Goal: Task Accomplishment & Management: Manage account settings

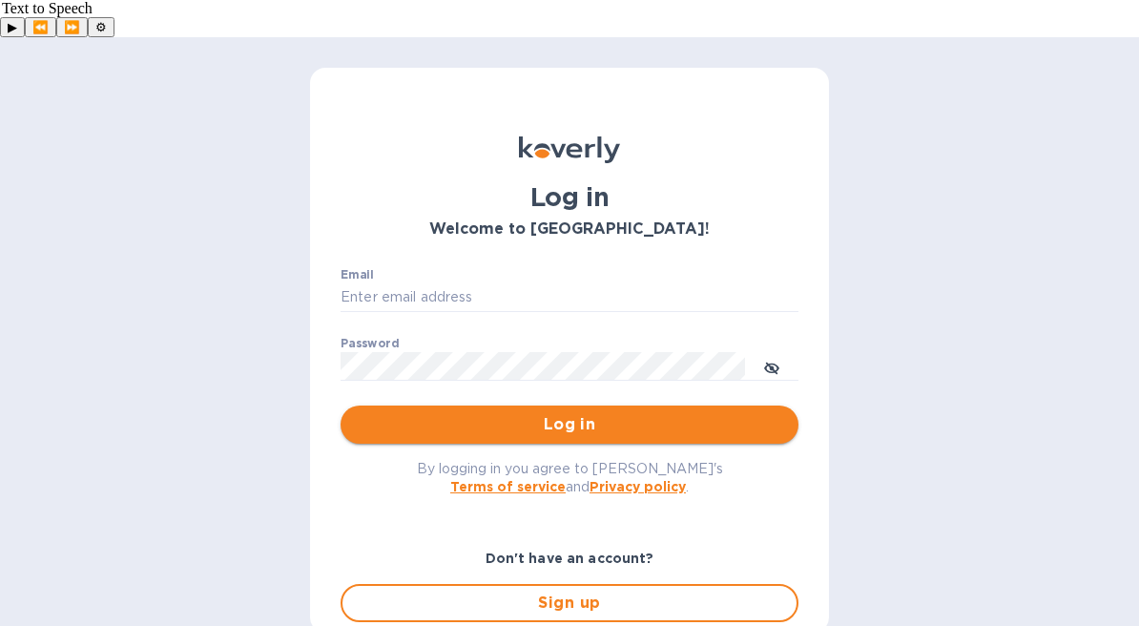
type input "[EMAIL_ADDRESS][DOMAIN_NAME]"
click at [627, 413] on span "Log in" at bounding box center [570, 424] width 428 height 23
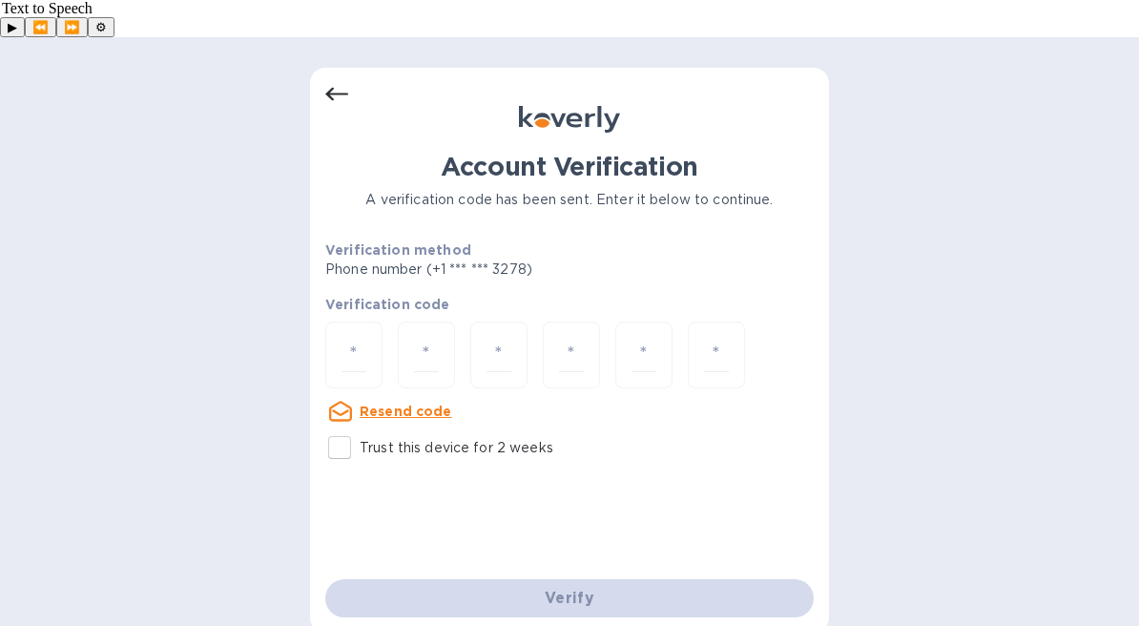
click at [338, 428] on input "Trust this device for 2 weeks" at bounding box center [340, 448] width 40 height 40
checkbox input "true"
click at [355, 338] on input "number" at bounding box center [354, 355] width 25 height 35
type input "1"
type input "7"
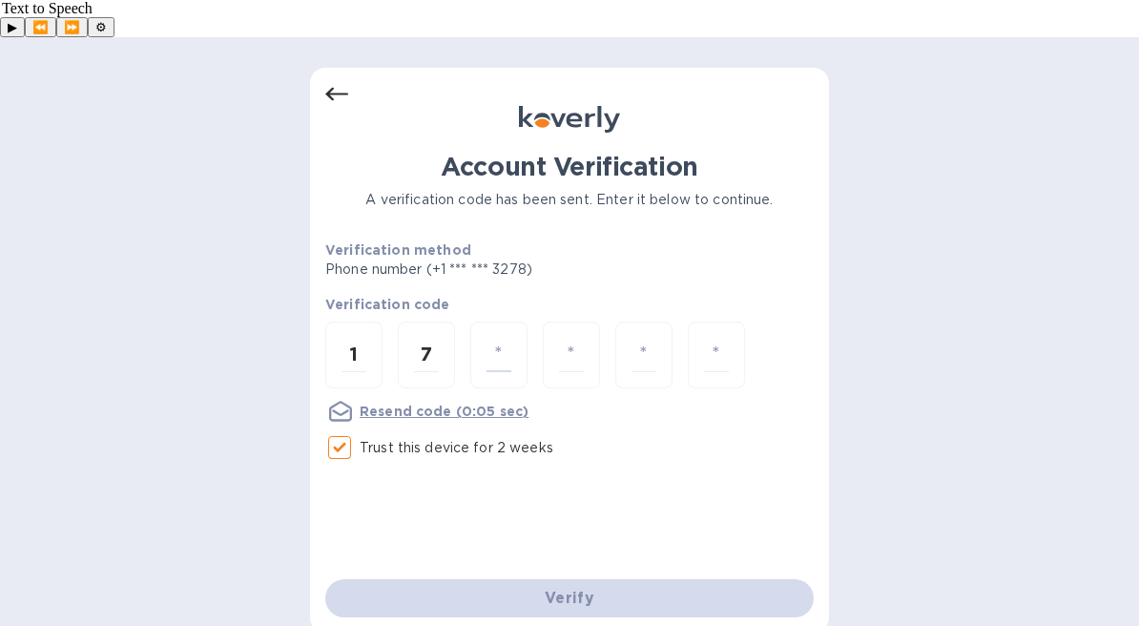
type input "8"
type input "0"
type input "1"
type input "2"
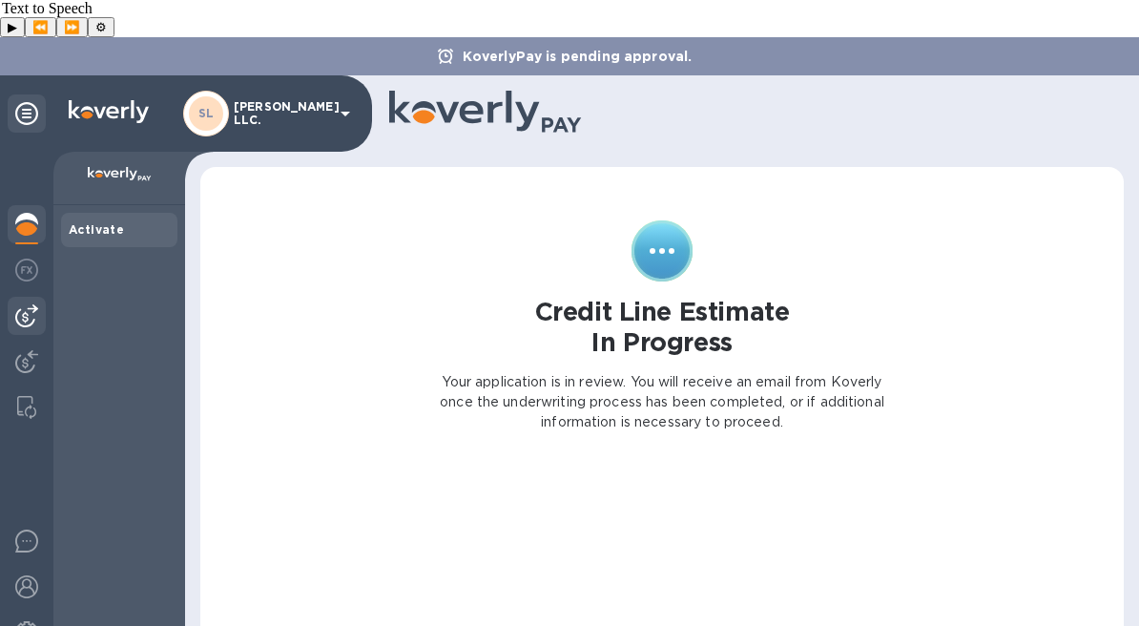
click at [23, 304] on img at bounding box center [26, 315] width 23 height 23
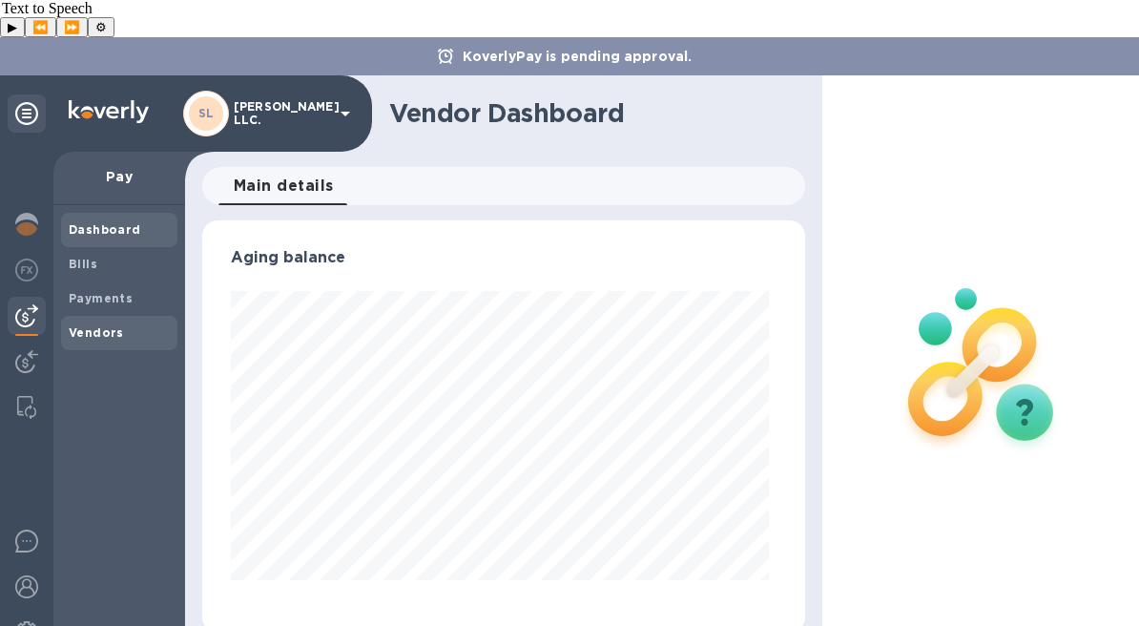
scroll to position [412, 595]
click at [98, 255] on span "Bills" at bounding box center [119, 264] width 101 height 19
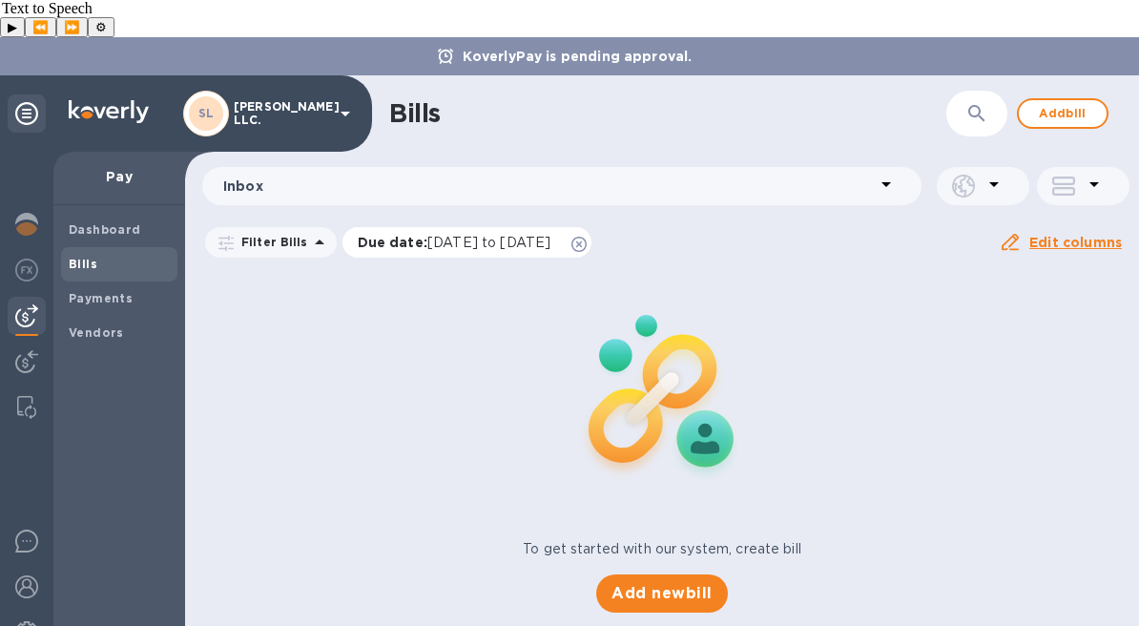
click at [587, 237] on icon at bounding box center [579, 244] width 15 height 15
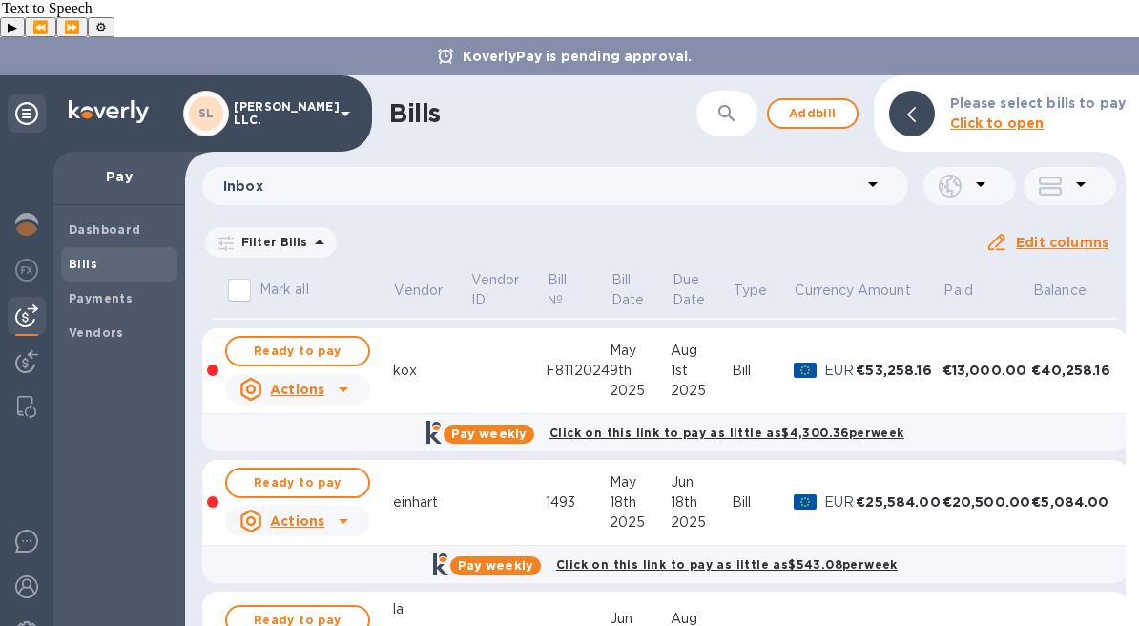
scroll to position [256, 0]
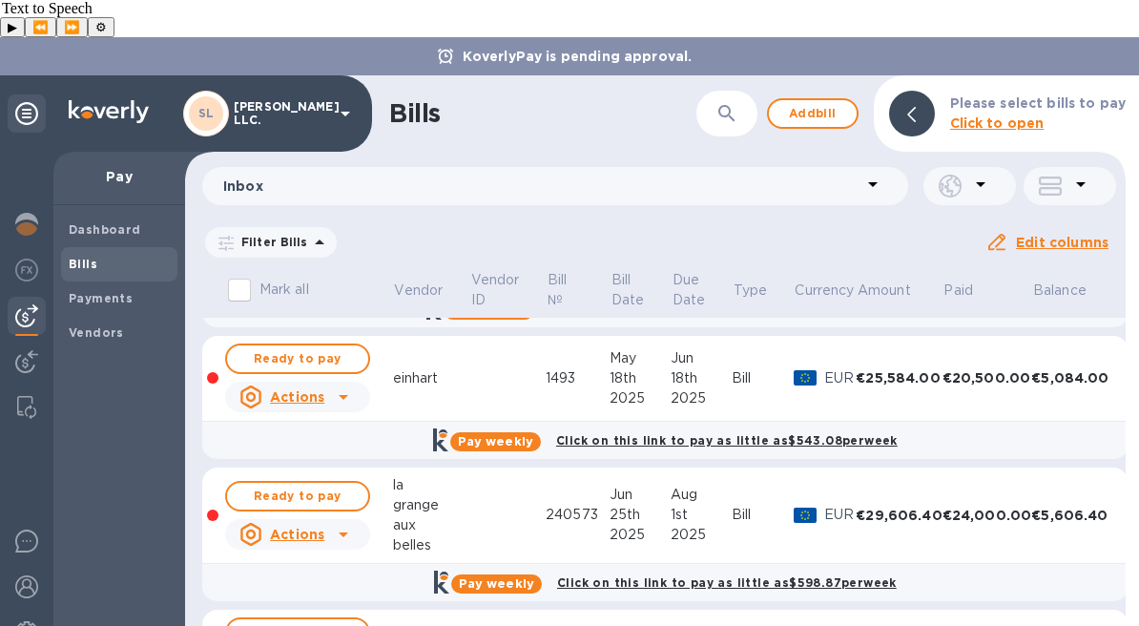
click at [485, 483] on td at bounding box center [507, 516] width 76 height 96
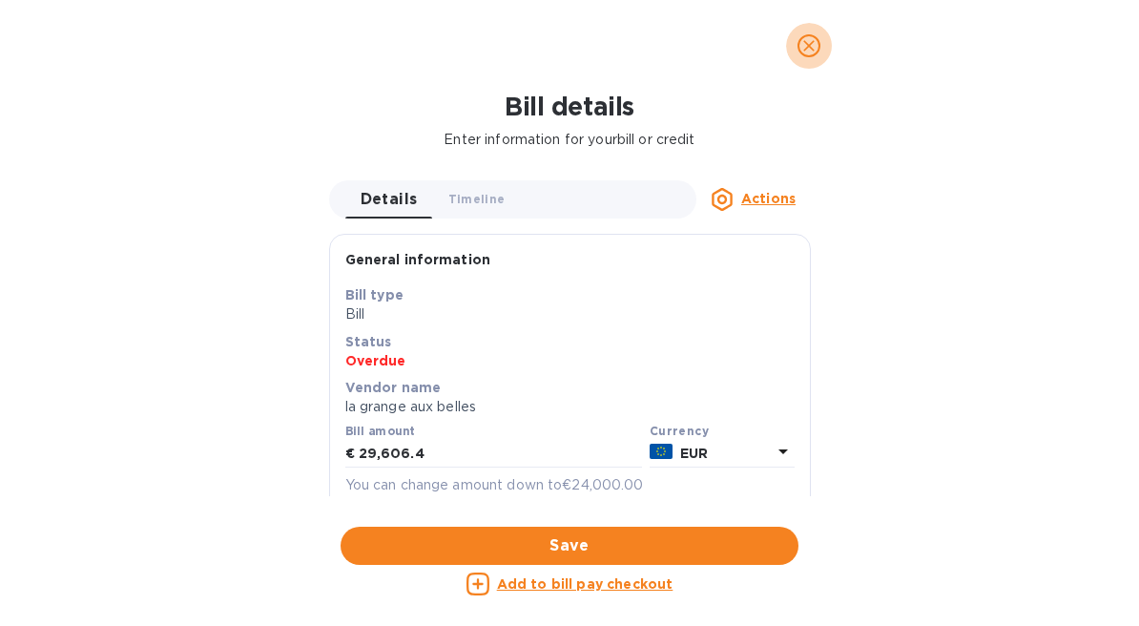
click at [809, 55] on span "close" at bounding box center [809, 45] width 23 height 23
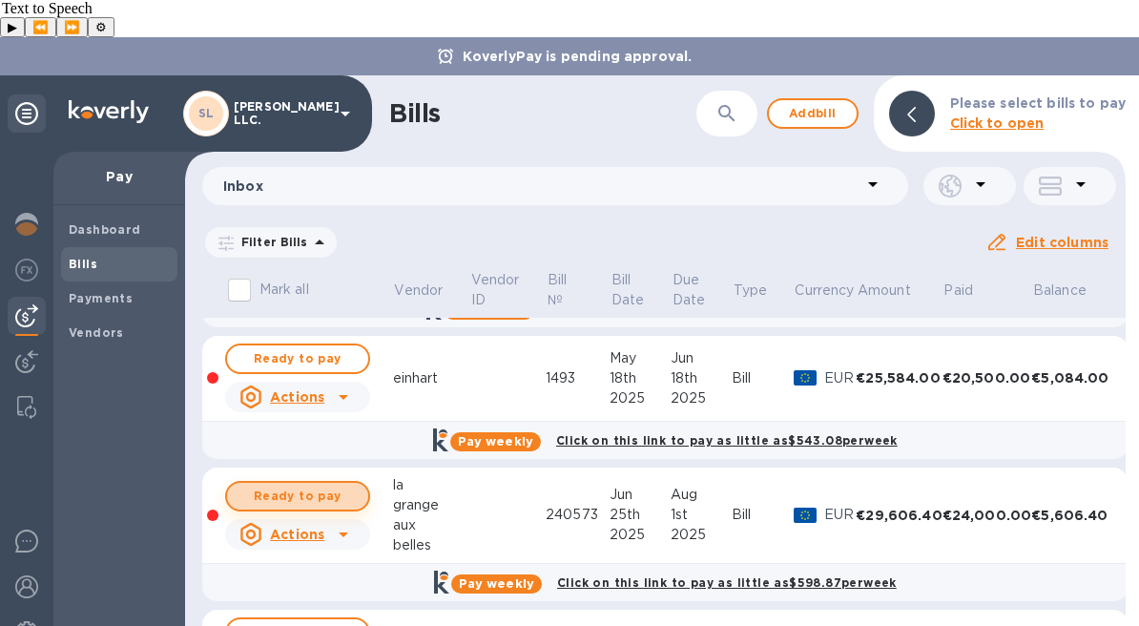
click at [316, 485] on span "Ready to pay" at bounding box center [297, 496] width 111 height 23
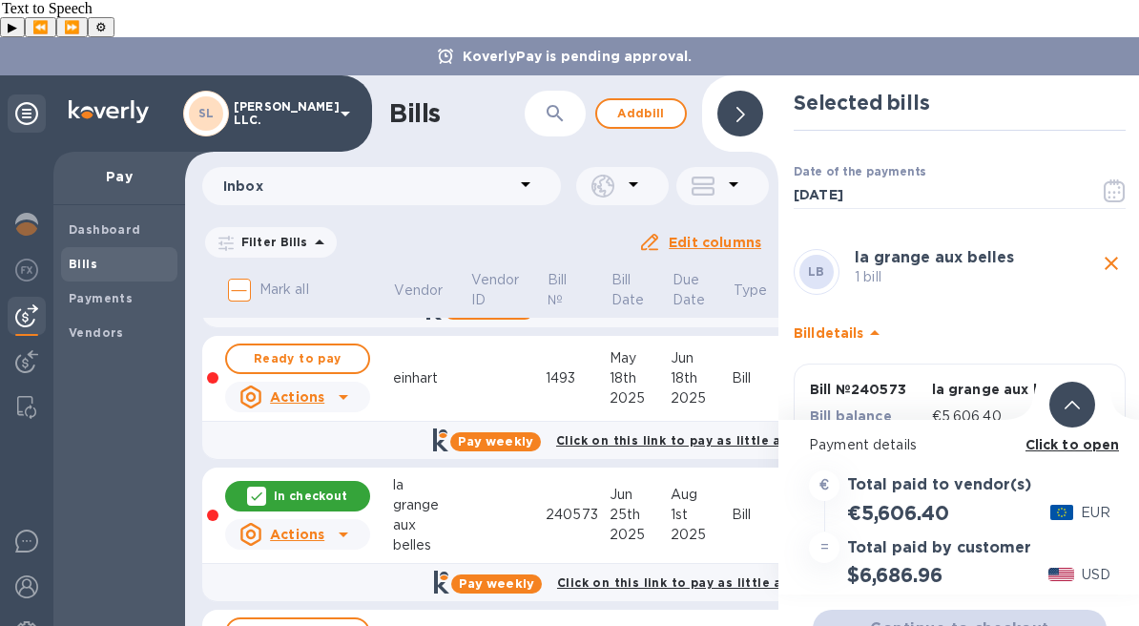
scroll to position [101, 0]
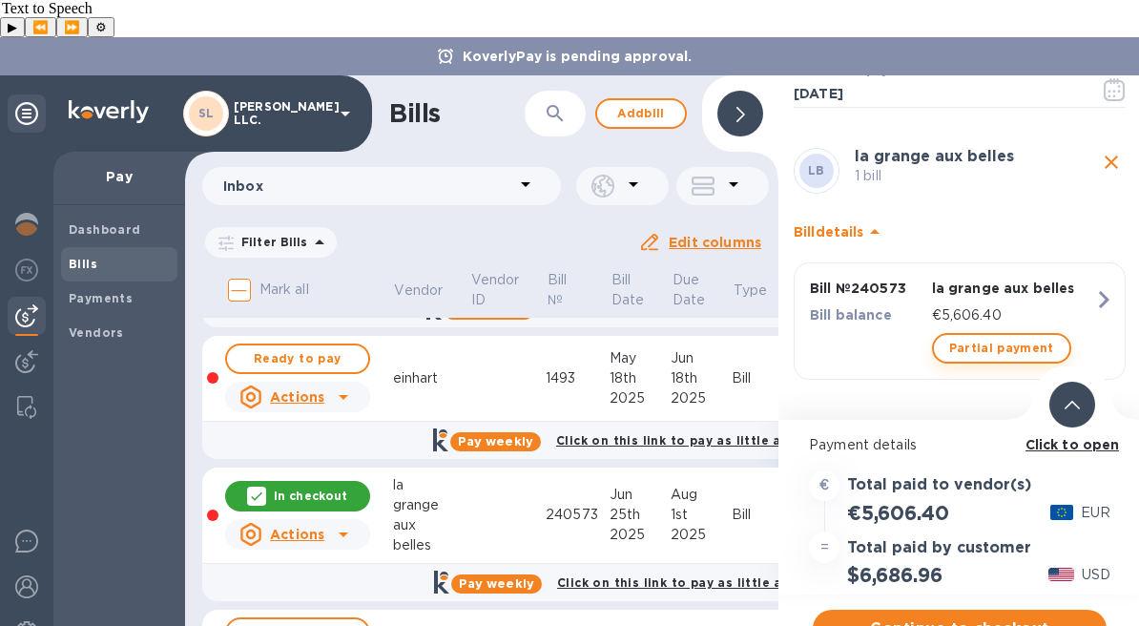
click at [992, 333] on button "Partial payment" at bounding box center [1001, 348] width 139 height 31
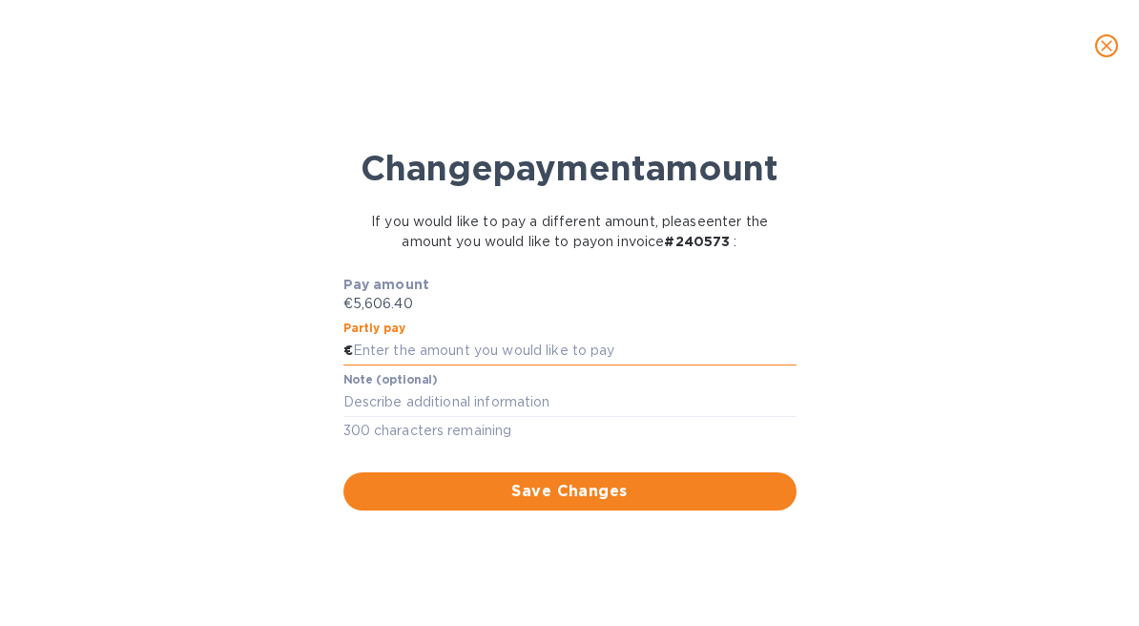
click at [479, 365] on input "text" at bounding box center [575, 351] width 444 height 29
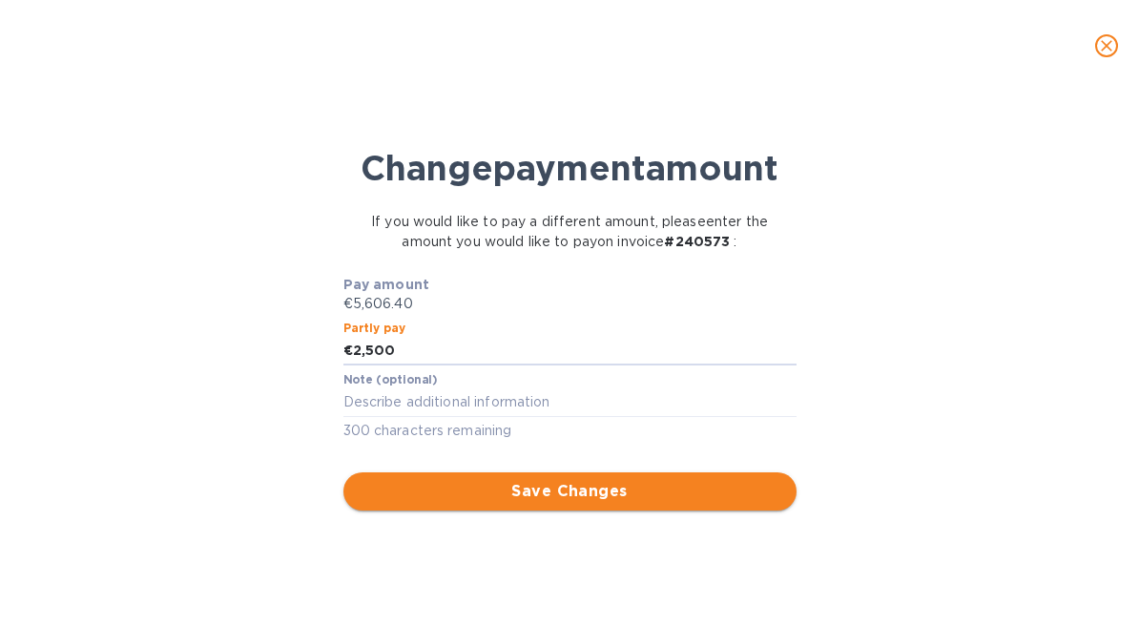
type input "2,500"
click at [547, 503] on span "Save Changes" at bounding box center [570, 491] width 423 height 23
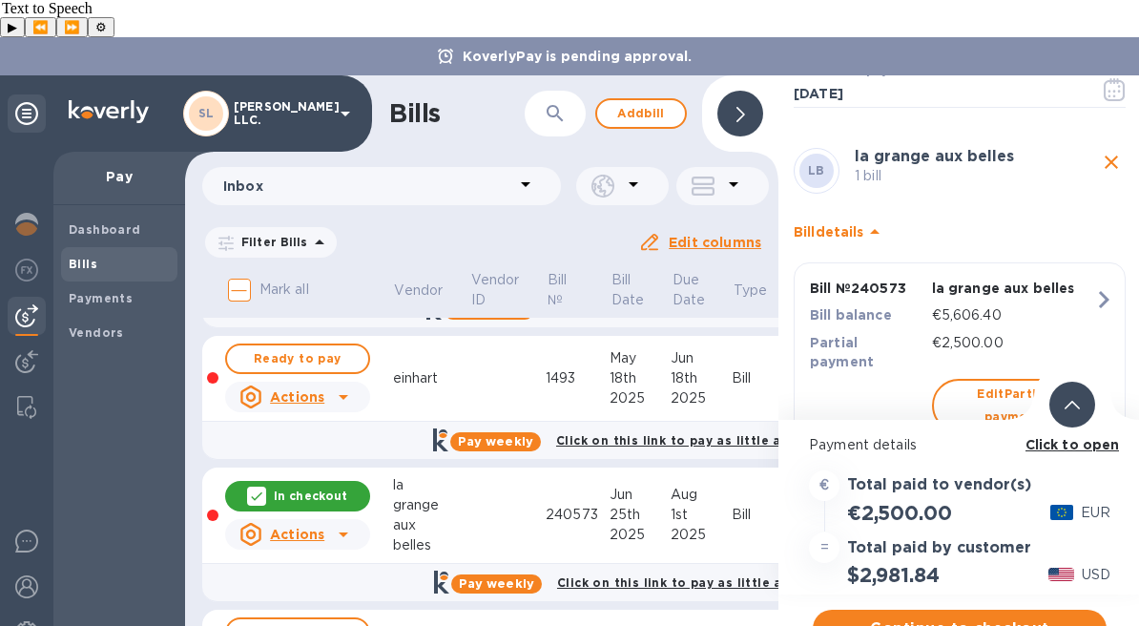
click at [1072, 437] on b "Click to open" at bounding box center [1073, 444] width 94 height 15
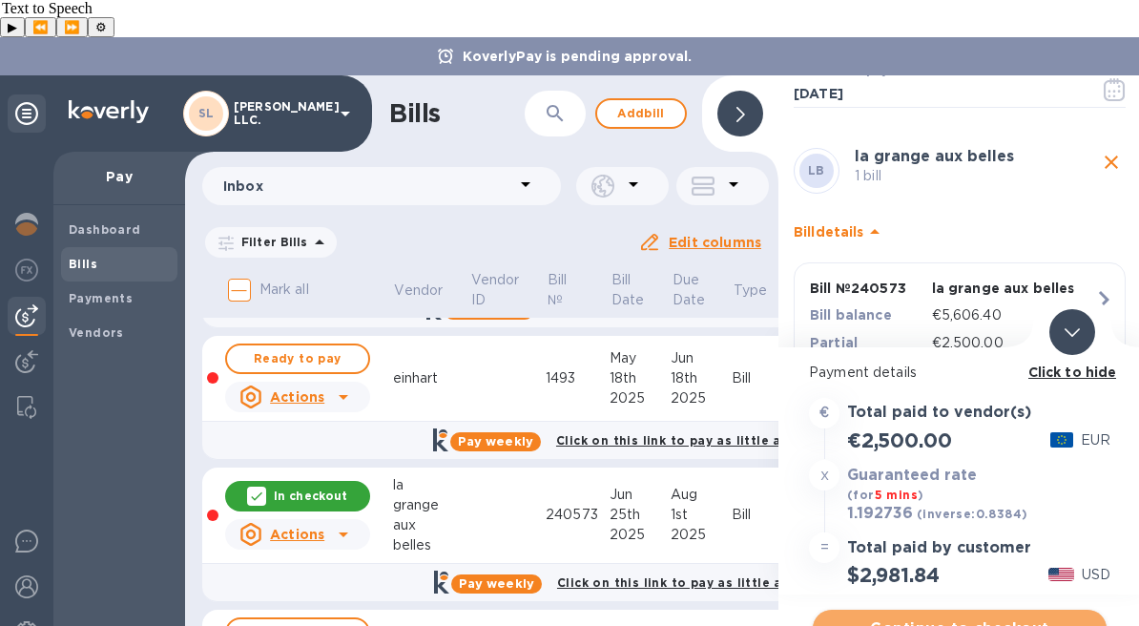
click at [938, 617] on span "Continue to checkout" at bounding box center [959, 628] width 263 height 23
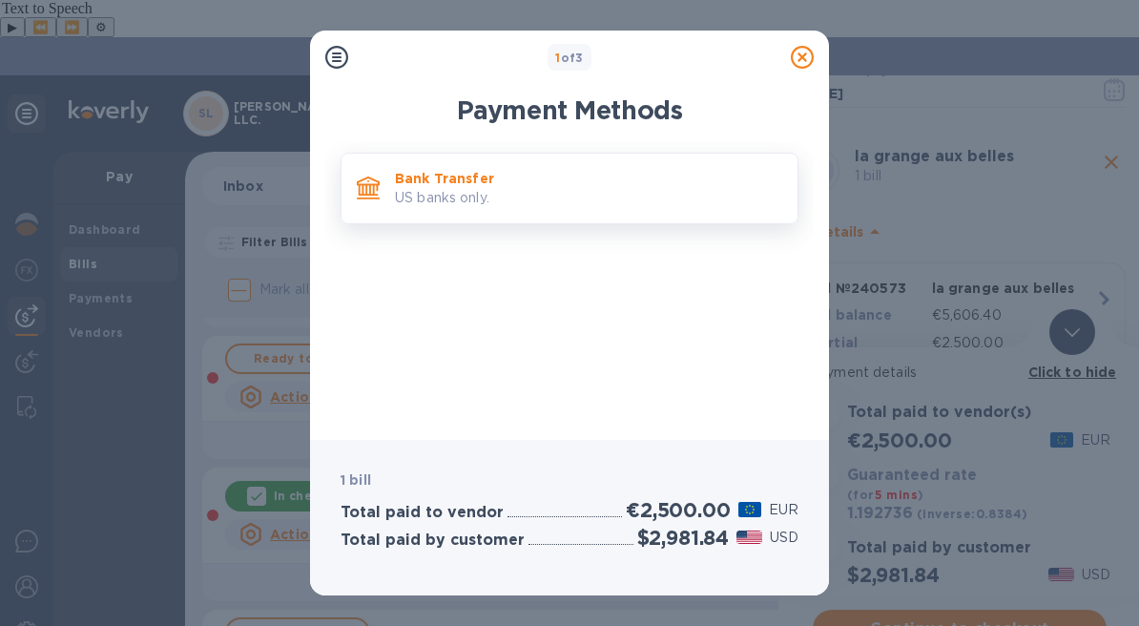
click at [536, 196] on p "US banks only." at bounding box center [588, 198] width 387 height 20
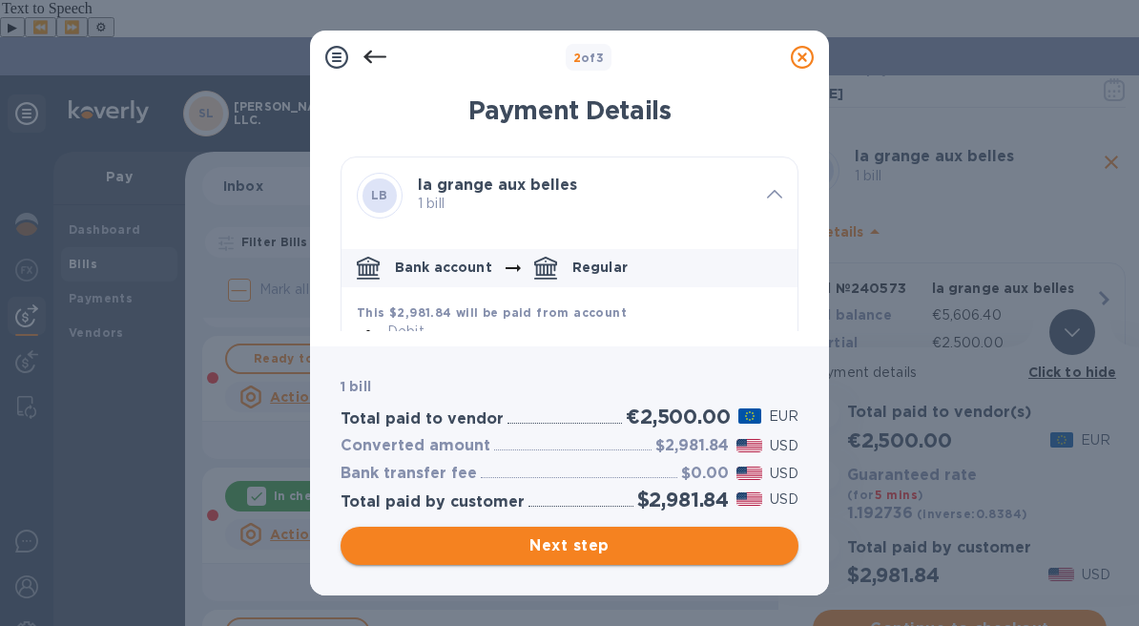
click at [581, 551] on span "Next step" at bounding box center [570, 545] width 428 height 23
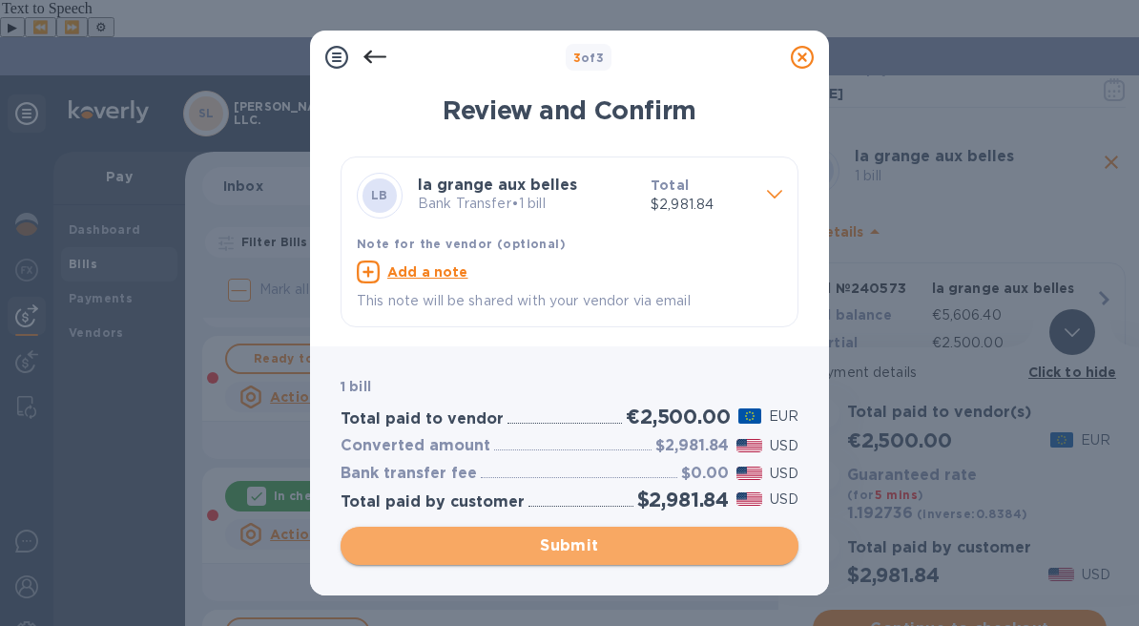
click at [574, 544] on span "Submit" at bounding box center [570, 545] width 428 height 23
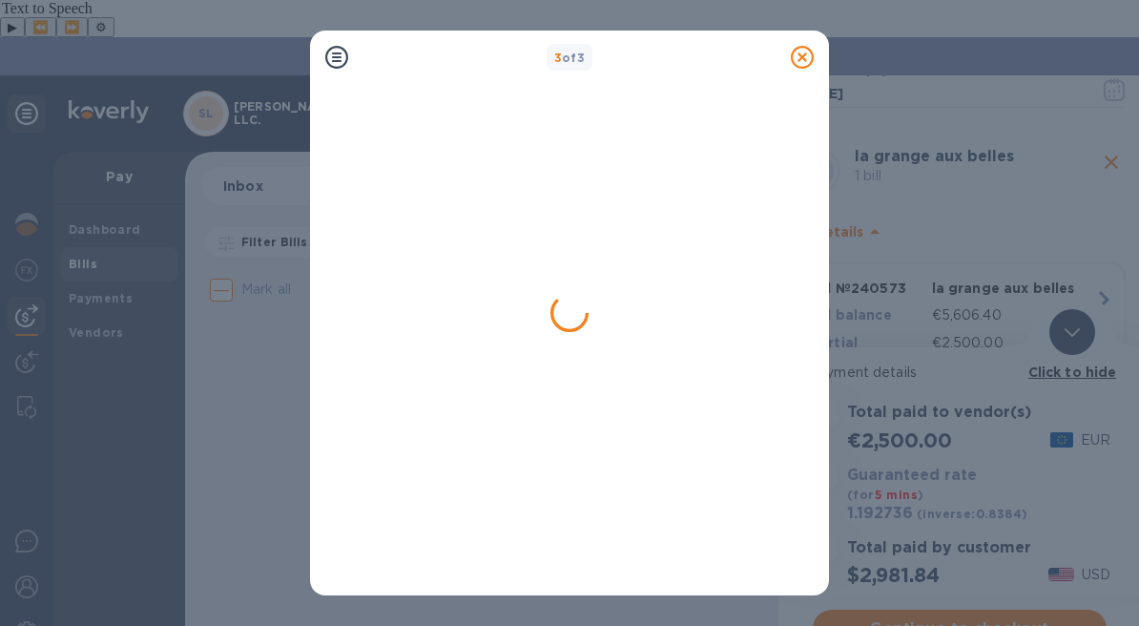
scroll to position [0, 0]
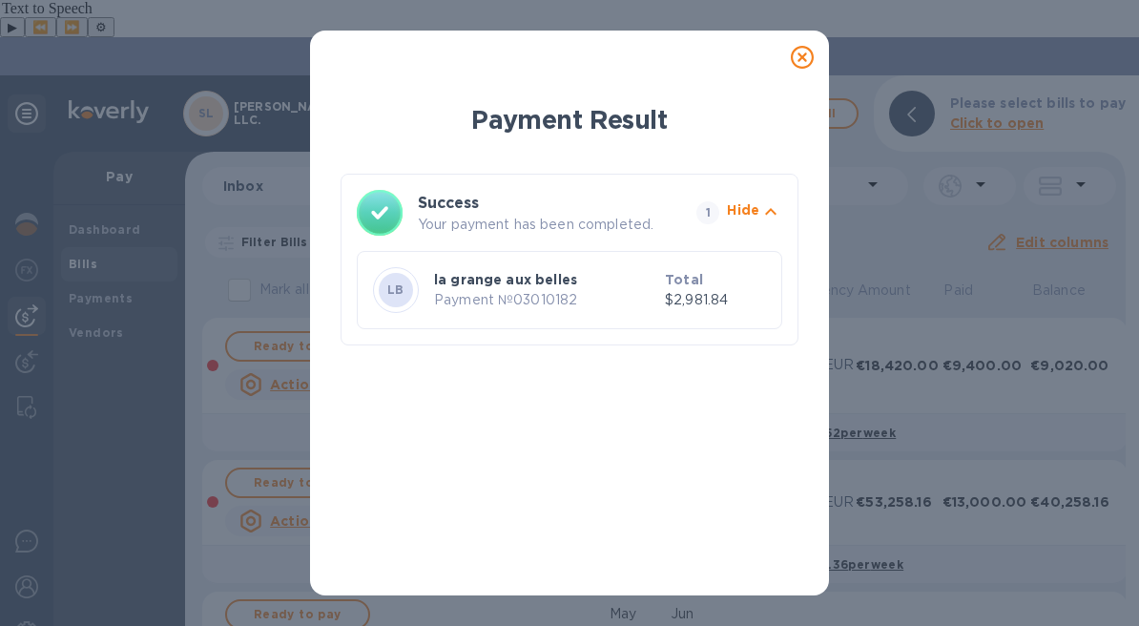
click at [802, 61] on icon at bounding box center [802, 57] width 23 height 23
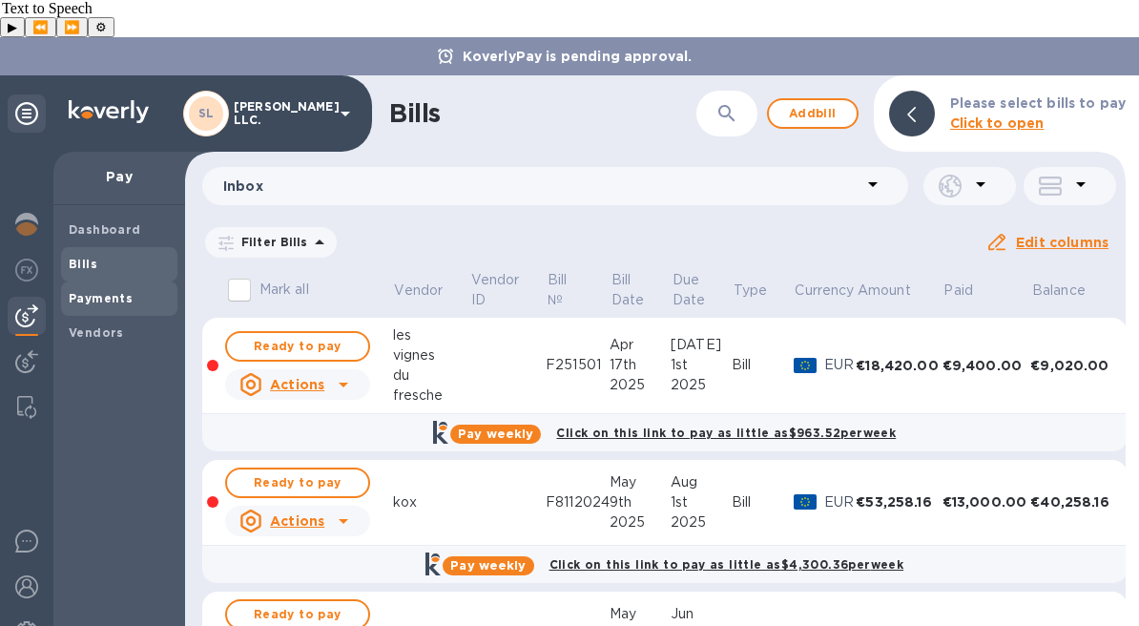
click at [109, 291] on b "Payments" at bounding box center [101, 298] width 64 height 14
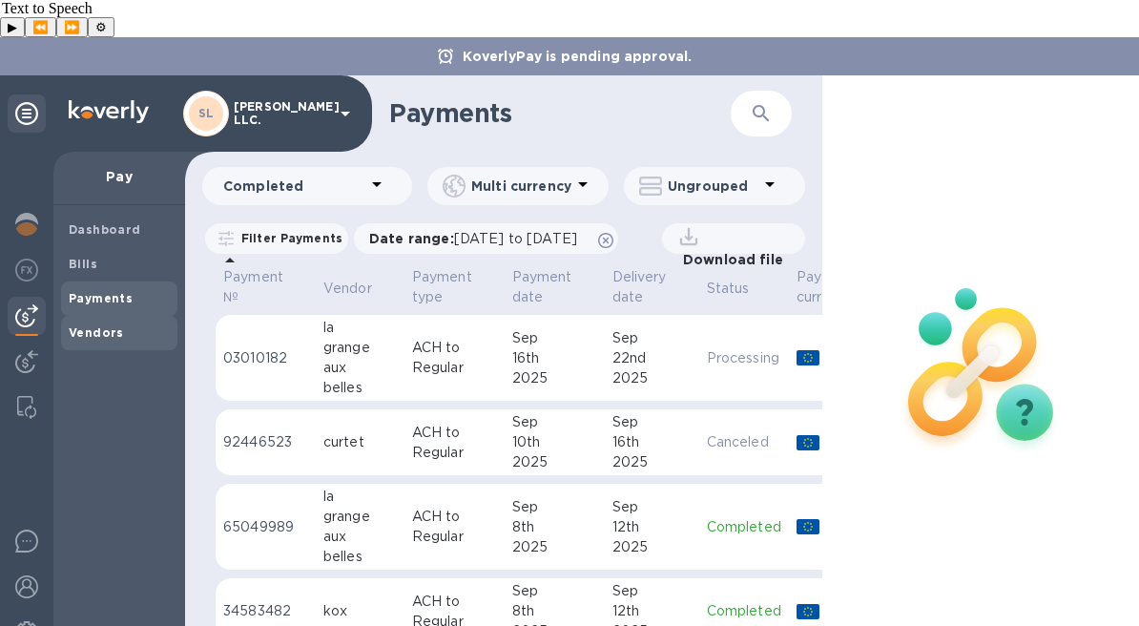
click at [91, 325] on b "Vendors" at bounding box center [96, 332] width 55 height 14
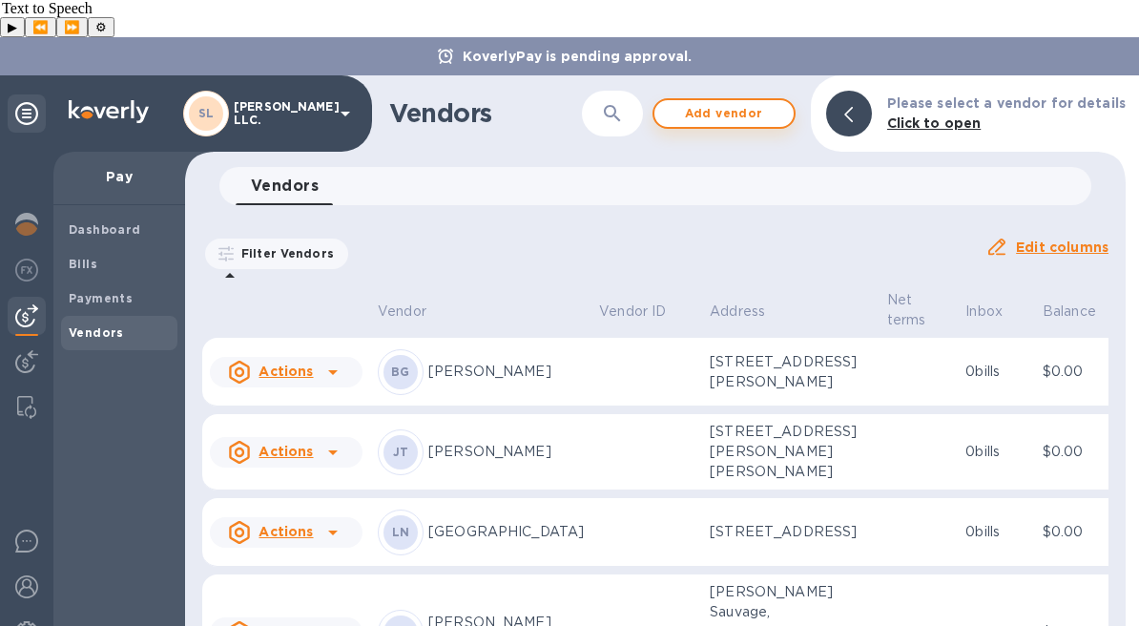
click at [720, 102] on span "Add vendor" at bounding box center [724, 113] width 109 height 23
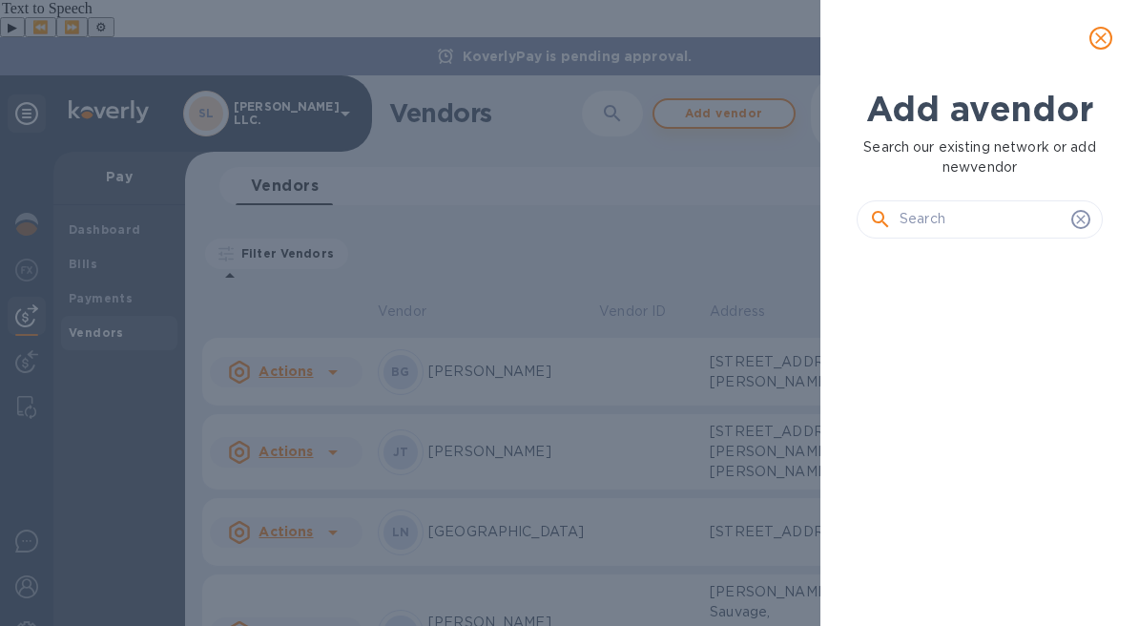
scroll to position [306, 254]
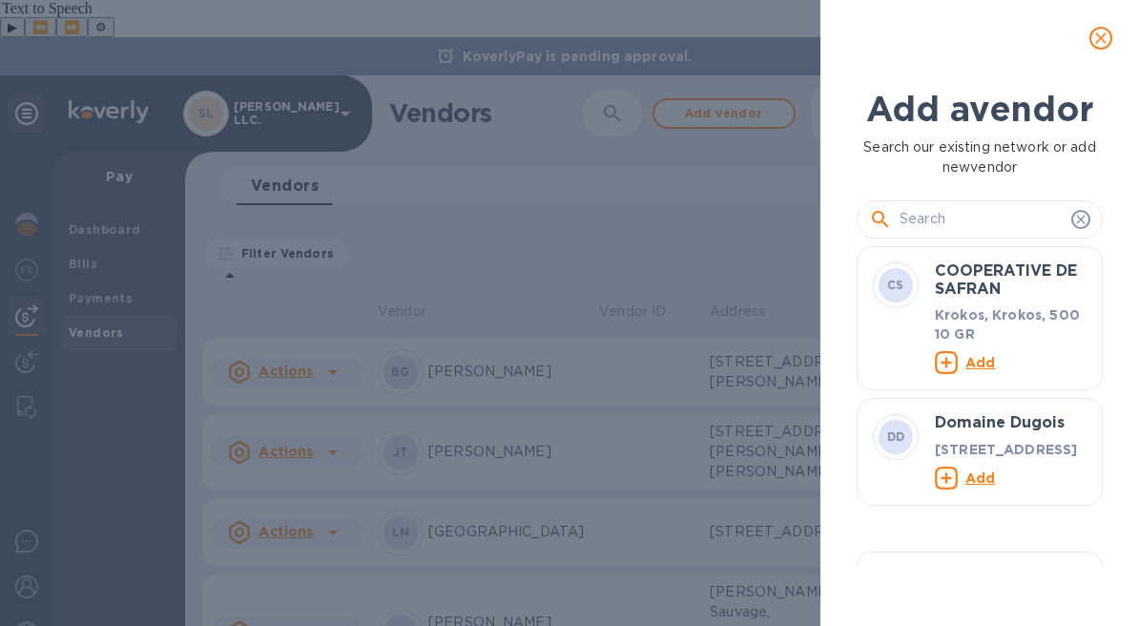
click at [999, 229] on input "text" at bounding box center [982, 219] width 164 height 29
click at [952, 217] on input "text" at bounding box center [982, 219] width 164 height 29
type input "a"
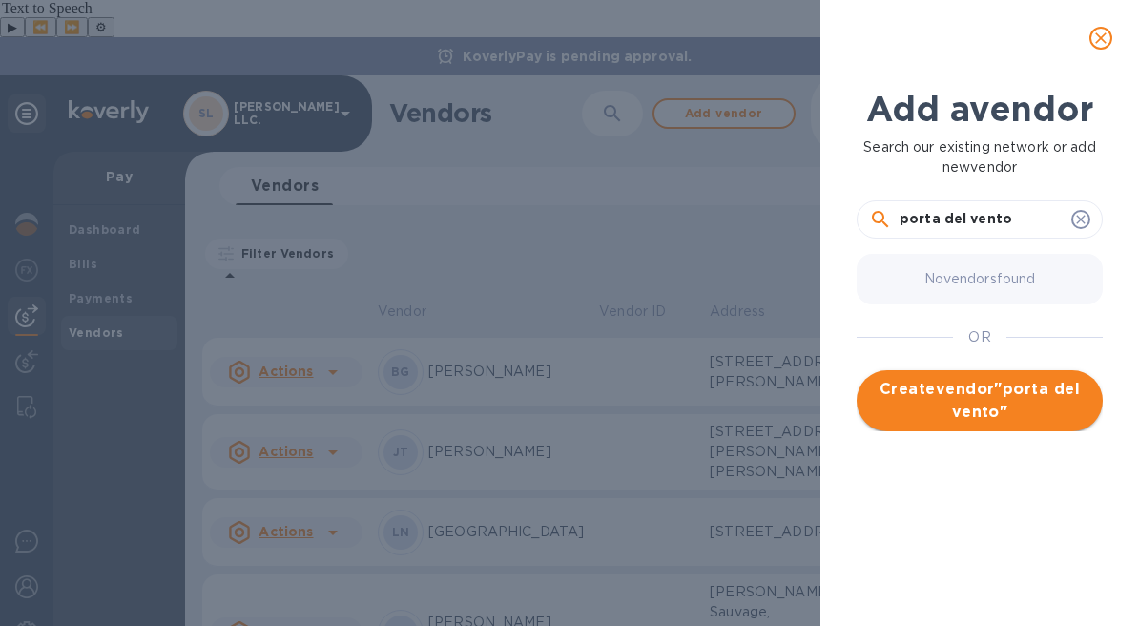
type input "porta del vento"
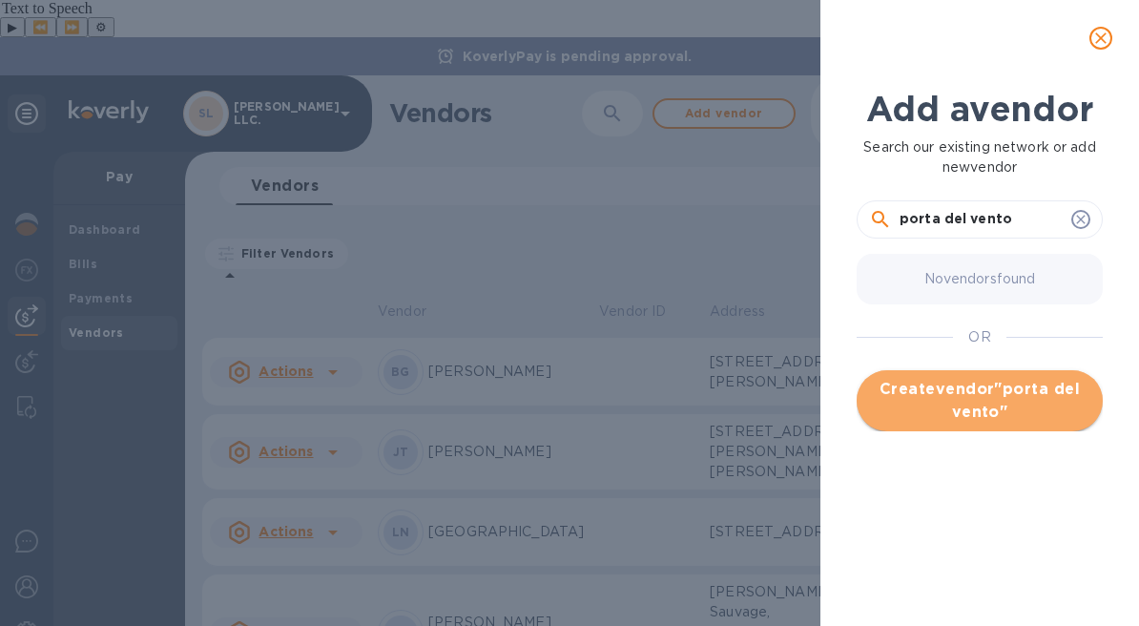
click at [960, 385] on span "Create vendor " porta del vento "" at bounding box center [980, 401] width 216 height 46
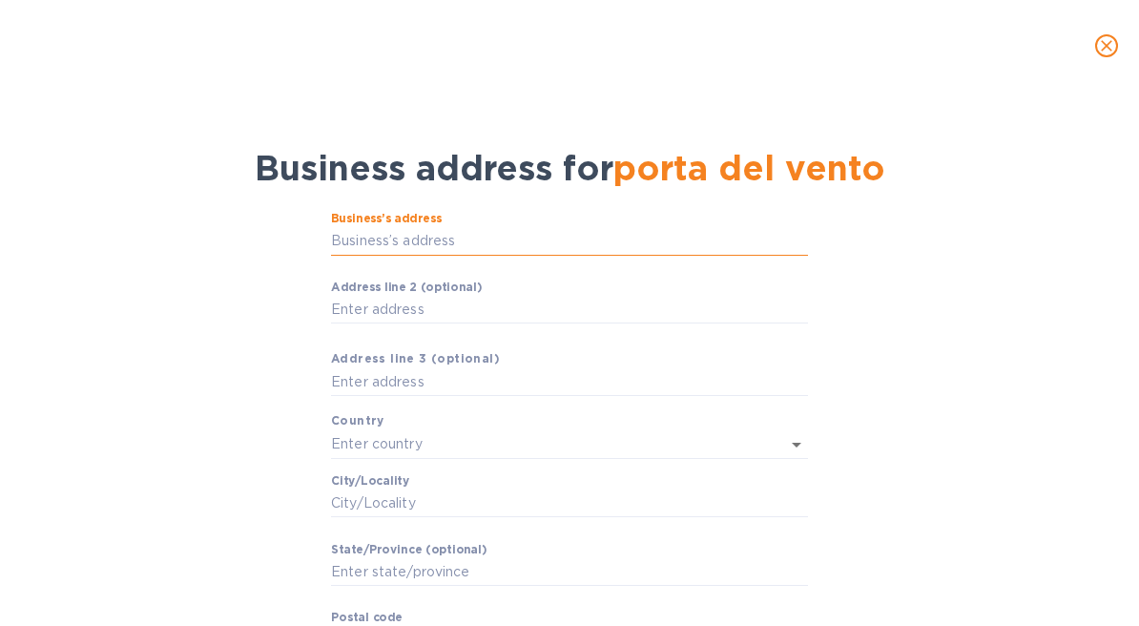
click at [494, 236] on input "Business’s аddress" at bounding box center [569, 241] width 477 height 29
type input "porta"
